Goal: Information Seeking & Learning: Learn about a topic

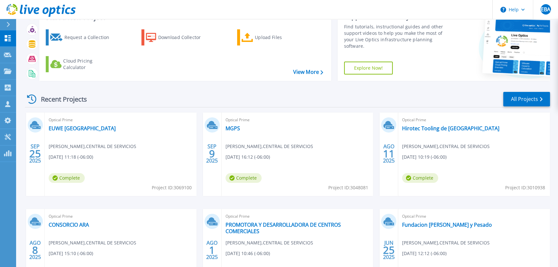
scroll to position [31, 0]
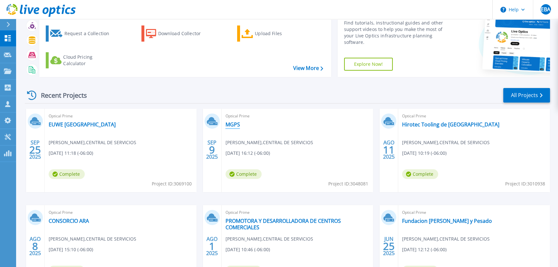
click at [232, 127] on link "MGPS" at bounding box center [233, 124] width 15 height 6
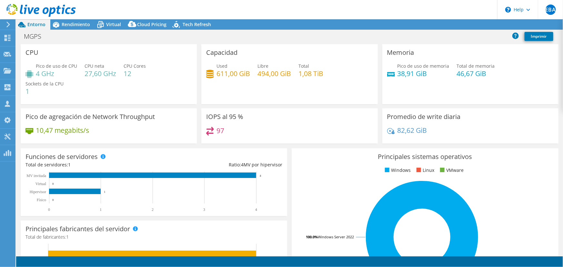
select select "USD"
drag, startPoint x: 297, startPoint y: 72, endPoint x: 332, endPoint y: 76, distance: 35.4
click at [332, 76] on div "Used 611,00 GiB Libre 494,00 GiB Total 1,08 TiB" at bounding box center [289, 73] width 166 height 21
click at [211, 71] on icon at bounding box center [210, 74] width 8 height 8
drag, startPoint x: 453, startPoint y: 73, endPoint x: 483, endPoint y: 70, distance: 29.5
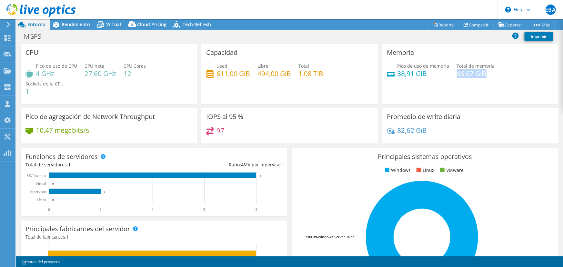
click at [483, 70] on h4 "46,67 GiB" at bounding box center [476, 73] width 38 height 7
drag, startPoint x: 395, startPoint y: 73, endPoint x: 409, endPoint y: 74, distance: 13.9
click at [409, 74] on h4 "38,91 GiB" at bounding box center [423, 73] width 52 height 7
click at [8, 38] on use at bounding box center [8, 38] width 6 height 6
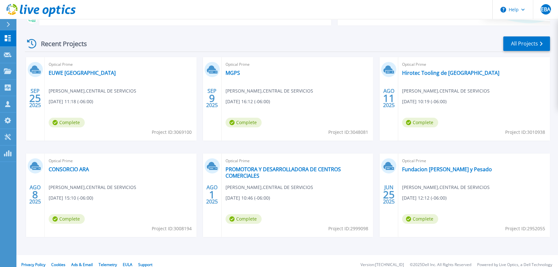
scroll to position [83, 0]
click at [68, 172] on link "CONSORCIO ARA" at bounding box center [69, 169] width 40 height 6
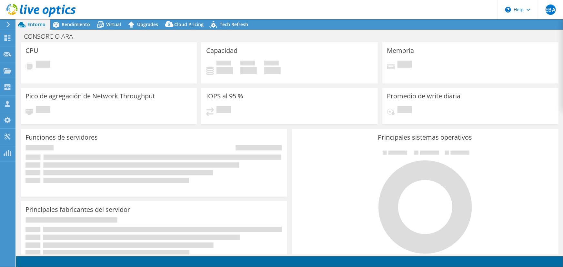
select select "USD"
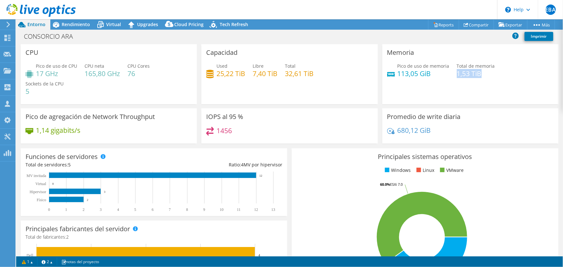
drag, startPoint x: 454, startPoint y: 72, endPoint x: 482, endPoint y: 73, distance: 27.7
click at [482, 73] on h4 "1,53 TiB" at bounding box center [476, 73] width 38 height 7
drag, startPoint x: 397, startPoint y: 73, endPoint x: 414, endPoint y: 74, distance: 17.1
click at [414, 74] on h4 "113,05 GiB" at bounding box center [423, 73] width 52 height 7
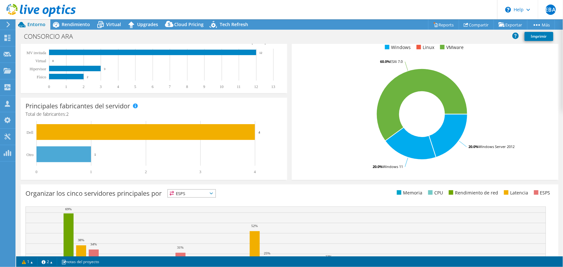
scroll to position [123, 0]
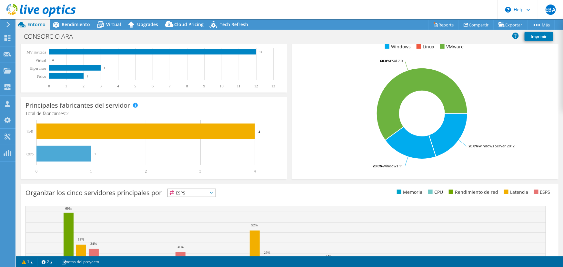
click at [78, 18] on header "EBA Asociado de canal [PERSON_NAME] [EMAIL_ADDRESS][DOMAIN_NAME] CENTRAL DE SER…" at bounding box center [281, 9] width 563 height 19
click at [78, 23] on span "Rendimiento" at bounding box center [76, 24] width 28 height 6
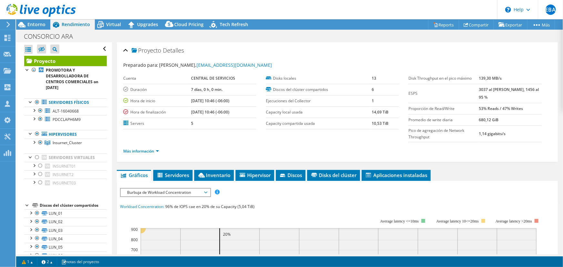
scroll to position [0, 0]
click at [60, 142] on span "Insurnet_Cluster" at bounding box center [67, 142] width 29 height 5
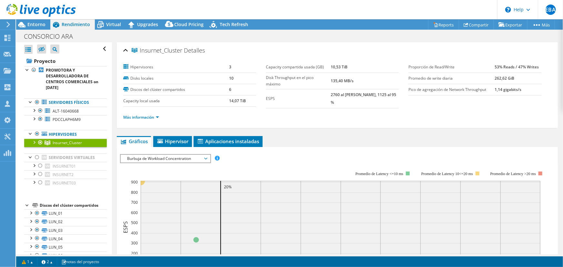
click at [33, 142] on div at bounding box center [34, 142] width 6 height 6
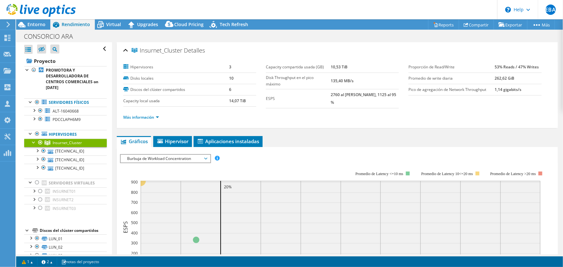
click at [39, 143] on div at bounding box center [40, 143] width 6 height 8
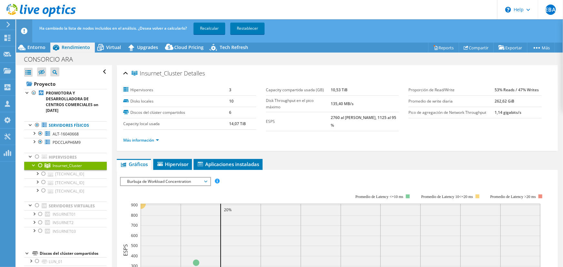
click at [41, 165] on div at bounding box center [40, 166] width 6 height 8
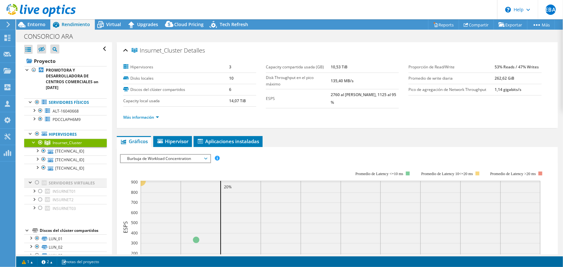
click at [36, 182] on div at bounding box center [37, 183] width 6 height 8
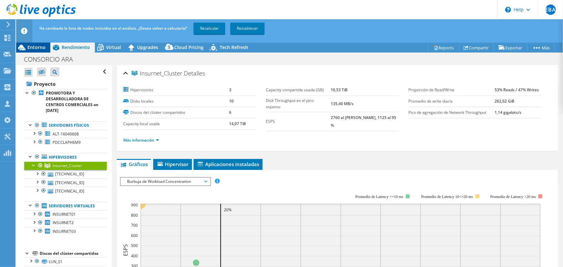
click at [30, 45] on span "Entorno" at bounding box center [36, 47] width 18 height 6
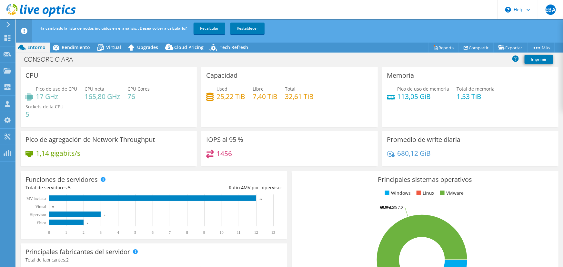
click at [382, 113] on div "Memoria Pico de uso de memoria 113,05 GiB Total de memoria 1,53 TiB" at bounding box center [470, 97] width 176 height 60
drag, startPoint x: 220, startPoint y: 154, endPoint x: 223, endPoint y: 155, distance: 3.5
click at [223, 155] on h4 "1456" at bounding box center [223, 153] width 15 height 7
click at [88, 48] on span "Rendimiento" at bounding box center [76, 47] width 28 height 6
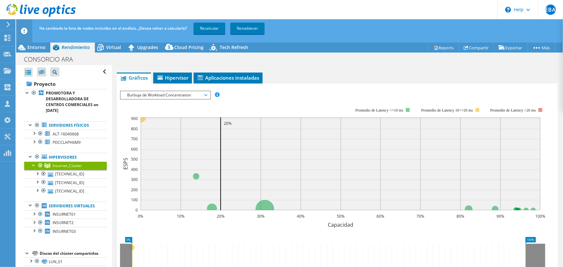
scroll to position [93, 0]
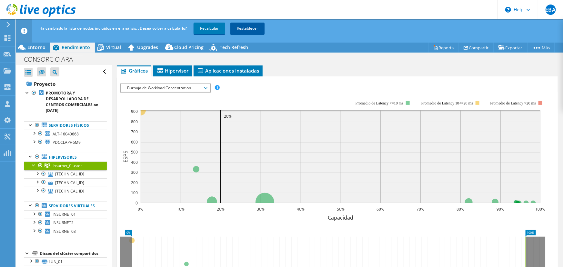
click at [245, 27] on link "Restablecer" at bounding box center [247, 29] width 34 height 12
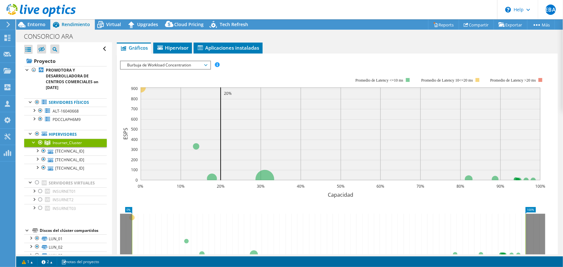
click at [206, 64] on span "Burbuja de Workload Concentration" at bounding box center [165, 65] width 89 height 8
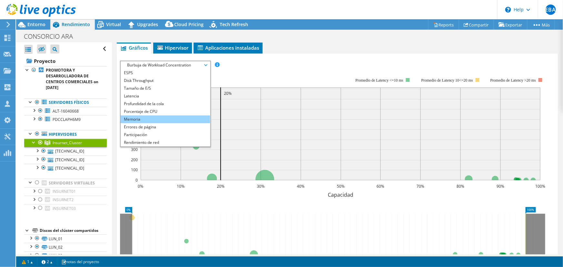
click at [137, 115] on li "Memoria" at bounding box center [165, 119] width 89 height 8
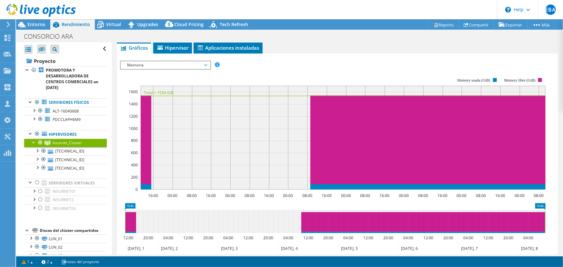
click at [293, 244] on icon at bounding box center [308, 249] width 60 height 11
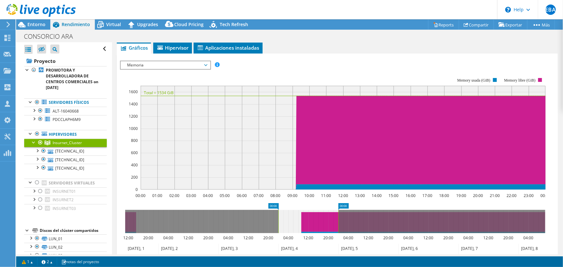
click at [293, 244] on icon at bounding box center [308, 249] width 60 height 11
click at [349, 244] on icon at bounding box center [368, 249] width 60 height 11
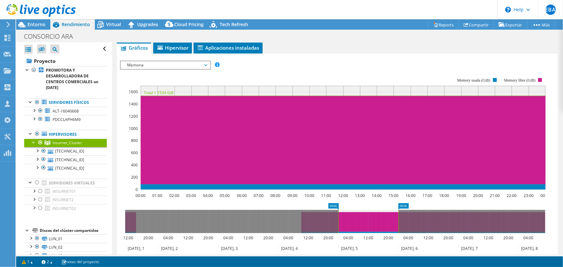
click at [349, 244] on icon at bounding box center [368, 249] width 60 height 11
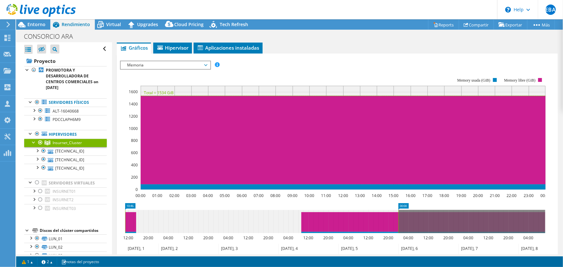
drag, startPoint x: 338, startPoint y: 216, endPoint x: 16, endPoint y: 247, distance: 322.9
click at [16, 247] on div "Abrir todo Cerrar todo Ocultar nodos excluidos Filtro de árbol del proyecto" at bounding box center [289, 148] width 546 height 212
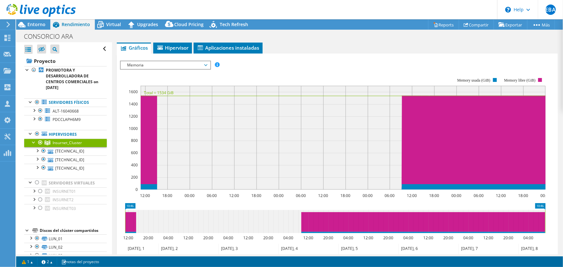
drag, startPoint x: 397, startPoint y: 224, endPoint x: 562, endPoint y: 221, distance: 165.7
click at [562, 221] on article "Insurnet_Cluster [GEOGRAPHIC_DATA] Hipervisores 3 Disks locales 10 Discos del c…" at bounding box center [337, 148] width 451 height 212
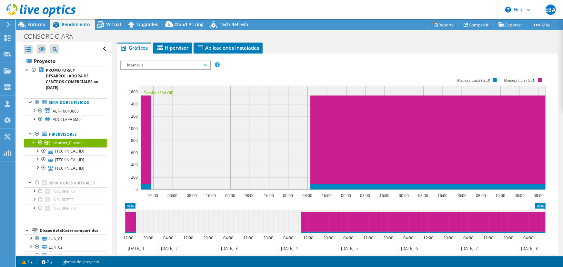
click at [205, 62] on span "Memoria" at bounding box center [165, 65] width 83 height 8
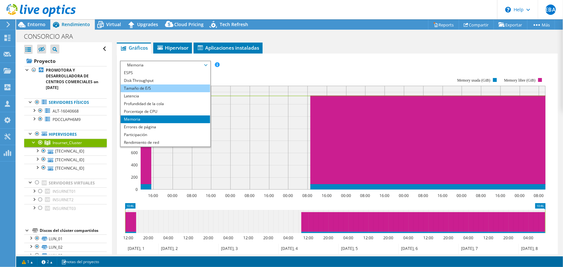
click at [140, 86] on li "Tamaño de E/S" at bounding box center [165, 88] width 89 height 8
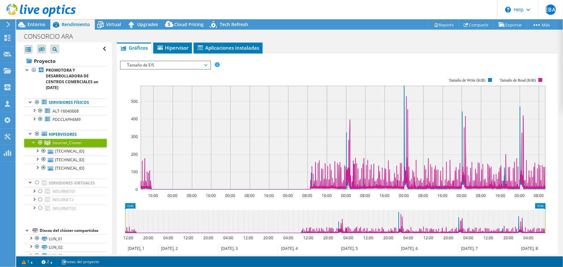
click at [416, 245] on icon at bounding box center [428, 249] width 60 height 11
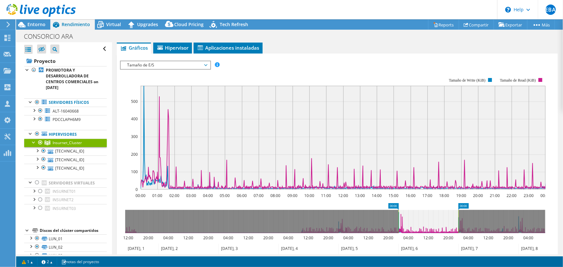
click at [416, 245] on icon at bounding box center [428, 249] width 60 height 11
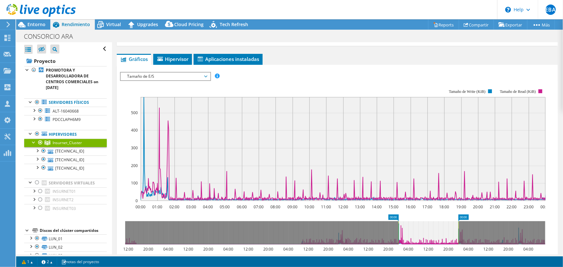
scroll to position [83, 0]
click at [112, 22] on span "Virtual" at bounding box center [113, 24] width 15 height 6
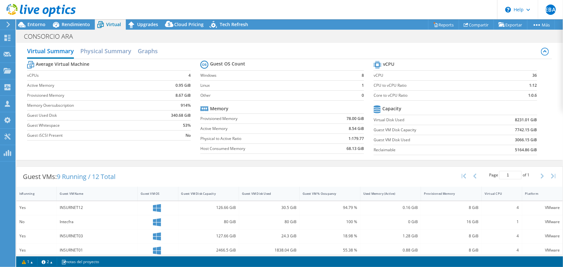
scroll to position [0, 0]
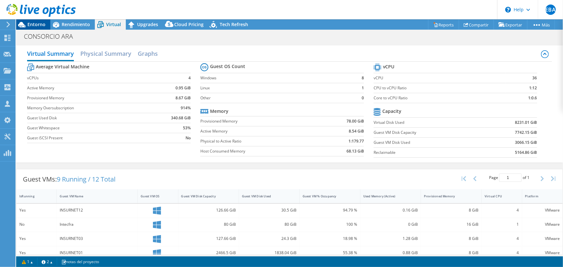
click at [31, 25] on span "Entorno" at bounding box center [36, 24] width 18 height 6
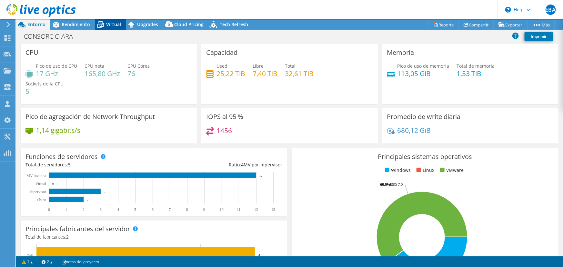
click at [117, 25] on span "Virtual" at bounding box center [113, 24] width 15 height 6
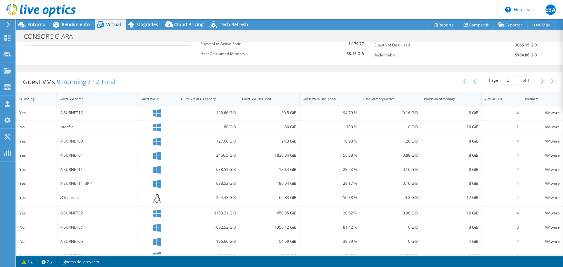
scroll to position [103, 0]
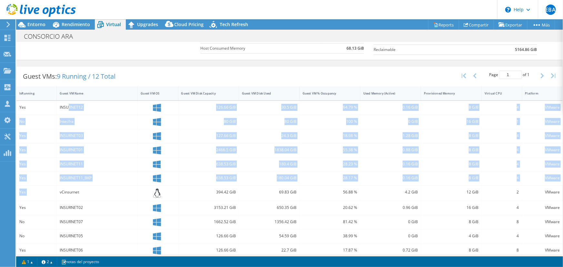
drag, startPoint x: 68, startPoint y: 106, endPoint x: 58, endPoint y: 190, distance: 84.1
click at [58, 190] on div "Yes INSURNET12 126.66 GiB 30.5 GiB 94.79 % 0.16 GiB 8 GiB 4 VMware No Intecfra …" at bounding box center [289, 186] width 546 height 171
click at [172, 144] on div at bounding box center [158, 150] width 40 height 14
click at [228, 111] on div "126.66 GiB" at bounding box center [208, 108] width 61 height 14
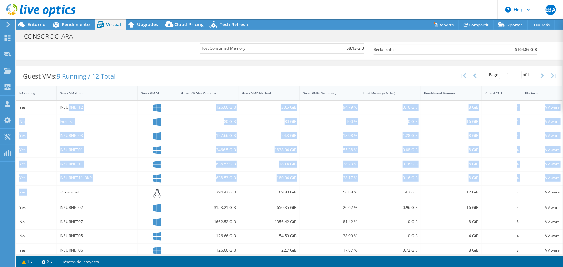
click at [242, 118] on div "80 GiB" at bounding box center [269, 121] width 54 height 7
click at [215, 92] on div "Guest VM Disk Capacity" at bounding box center [204, 93] width 47 height 4
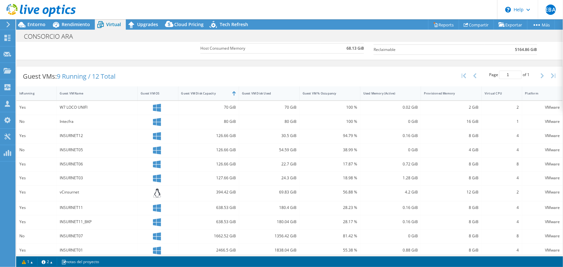
click at [166, 76] on div "Guest VMs: 9 Running / 12 Total Page 1 of 1 5 rows 10 rows 20 rows 25 rows 50 r…" at bounding box center [289, 76] width 546 height 20
click at [68, 21] on div at bounding box center [38, 11] width 76 height 22
click at [71, 26] on span "Rendimiento" at bounding box center [76, 24] width 28 height 6
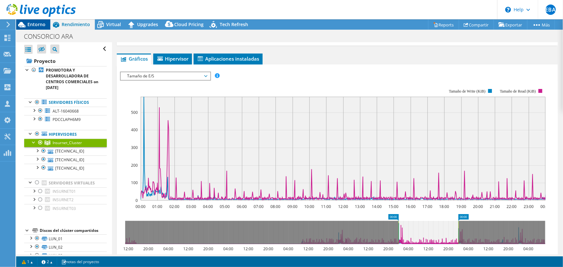
click at [28, 23] on span "Entorno" at bounding box center [36, 24] width 18 height 6
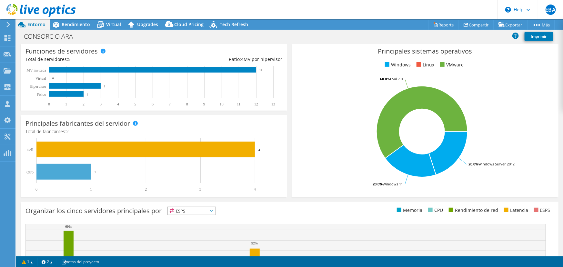
scroll to position [180, 0]
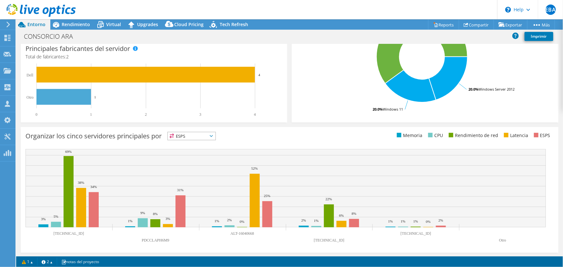
click at [263, 140] on div "Organizar [PERSON_NAME] servidores principales por ESPS ESPS" at bounding box center [157, 137] width 264 height 11
